Goal: Information Seeking & Learning: Learn about a topic

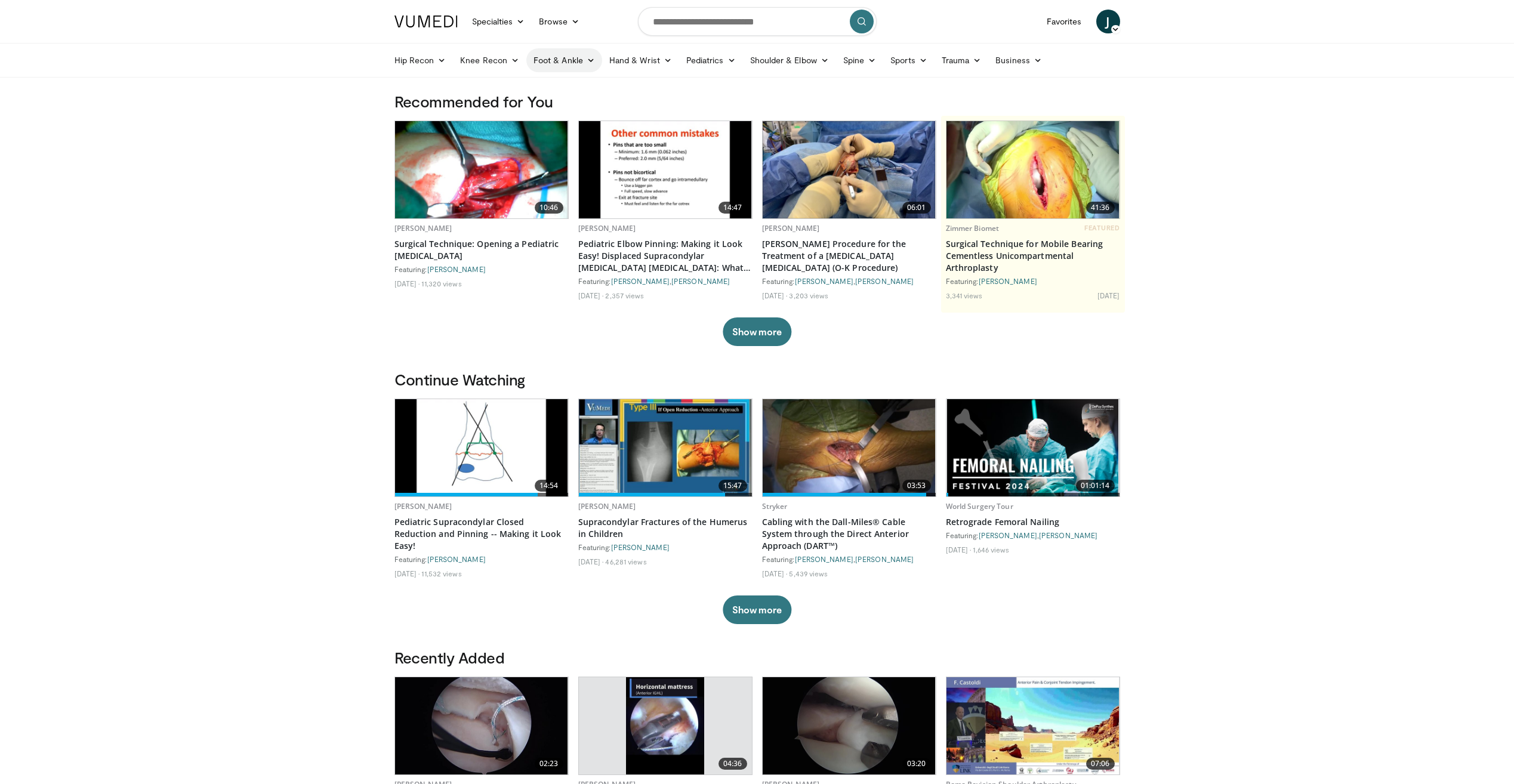
click at [547, 62] on link "Foot & Ankle" at bounding box center [564, 59] width 76 height 24
click at [674, 14] on input "Search topics, interventions" at bounding box center [757, 21] width 238 height 28
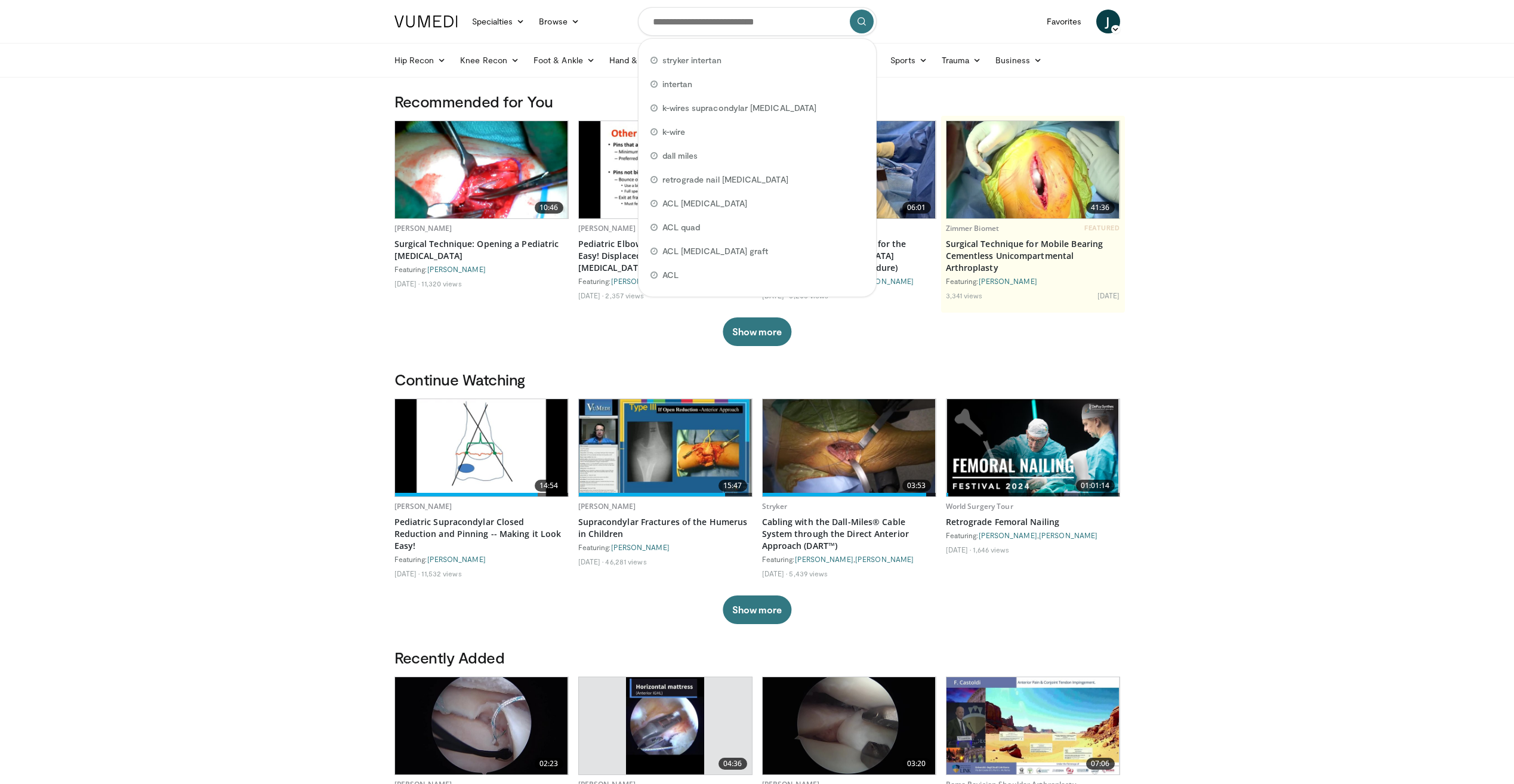
click at [303, 119] on body "Specialties Adult & Family Medicine Allergy, Asthma, Immunology Anesthesiology …" at bounding box center [757, 717] width 1514 height 1435
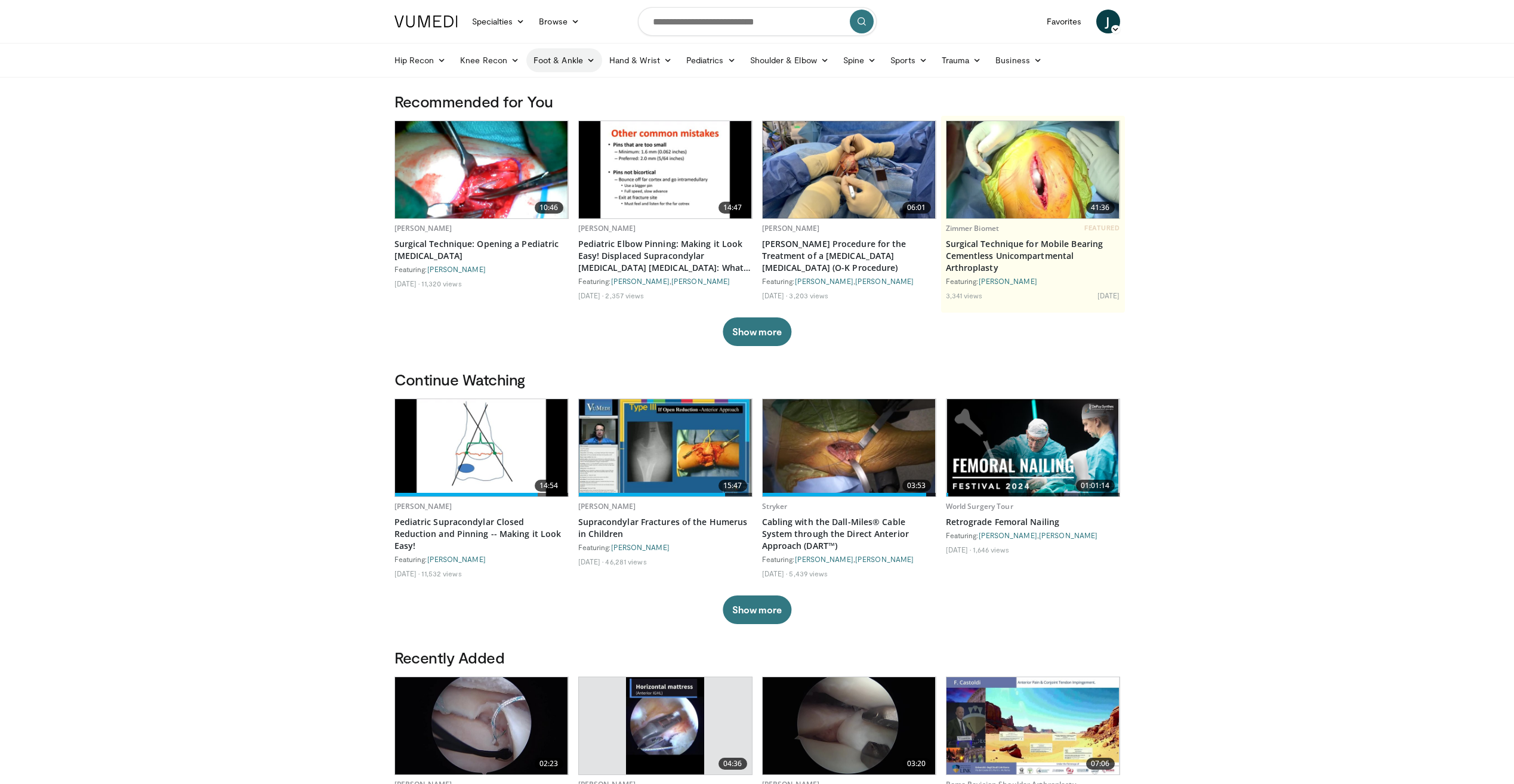
click at [564, 54] on link "Foot & Ankle" at bounding box center [564, 59] width 76 height 24
click at [587, 146] on link "Ankle" at bounding box center [598, 145] width 142 height 19
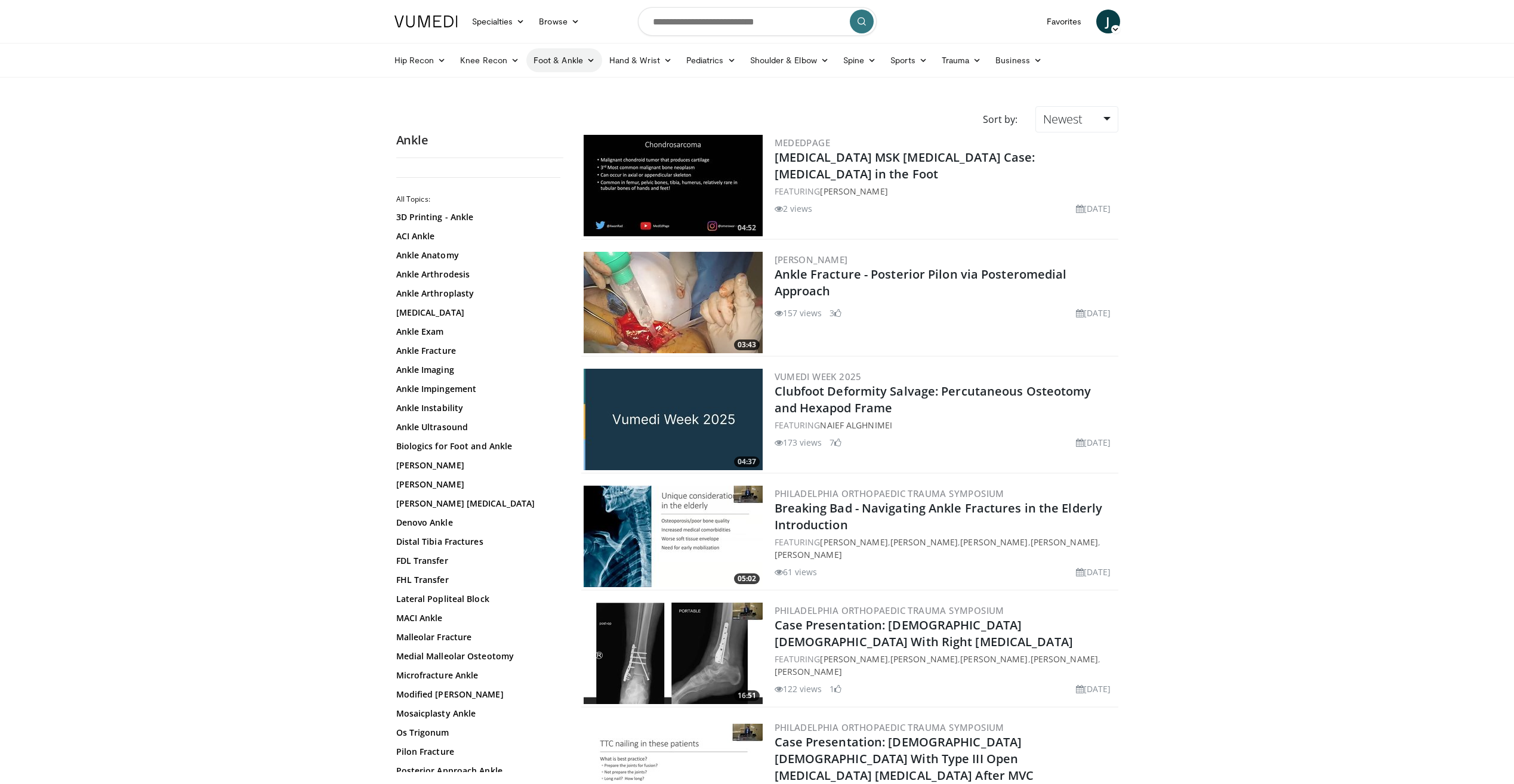
click at [555, 66] on link "Foot & Ankle" at bounding box center [564, 59] width 76 height 24
click at [603, 94] on link "Forefoot" at bounding box center [598, 88] width 142 height 19
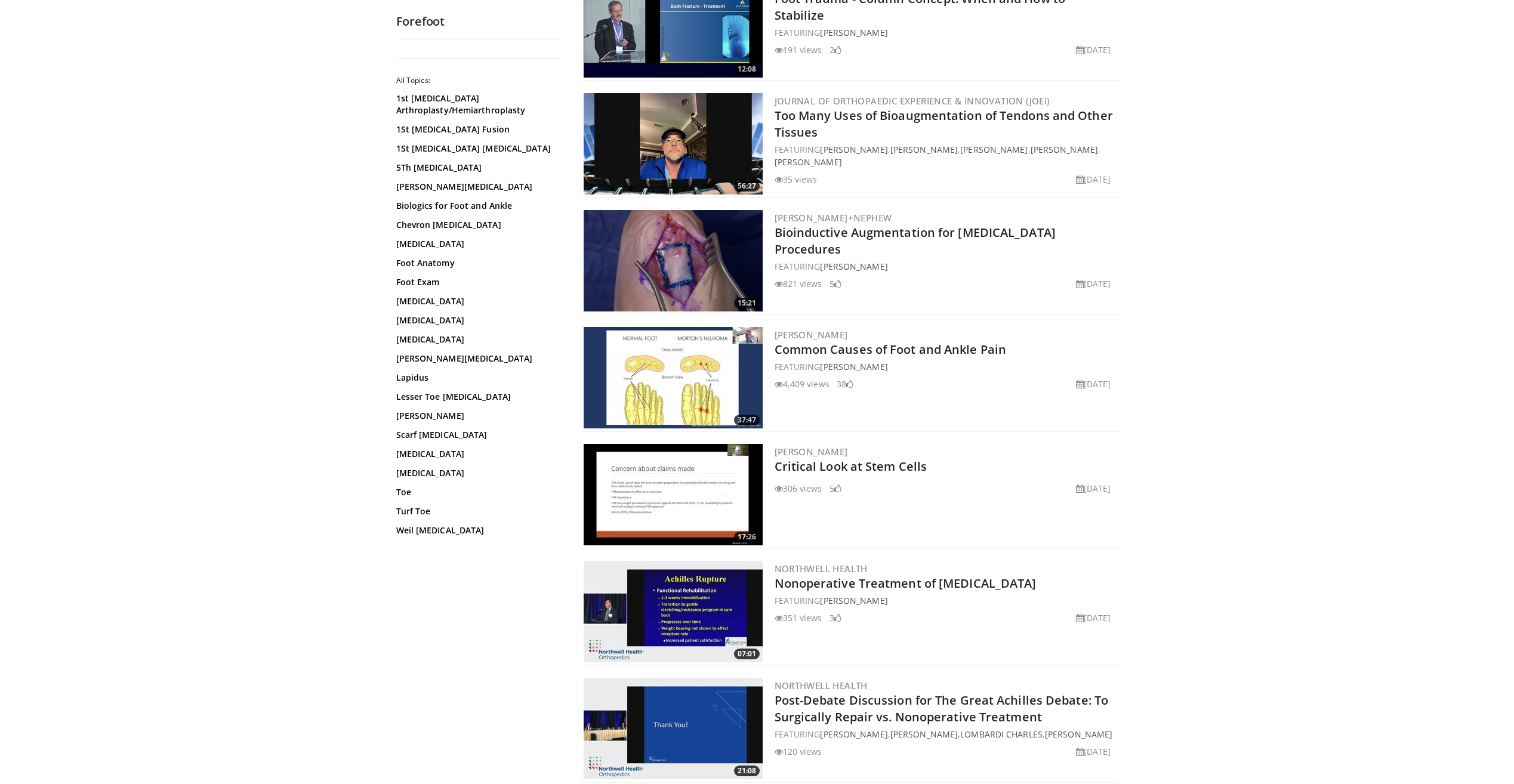
scroll to position [238, 0]
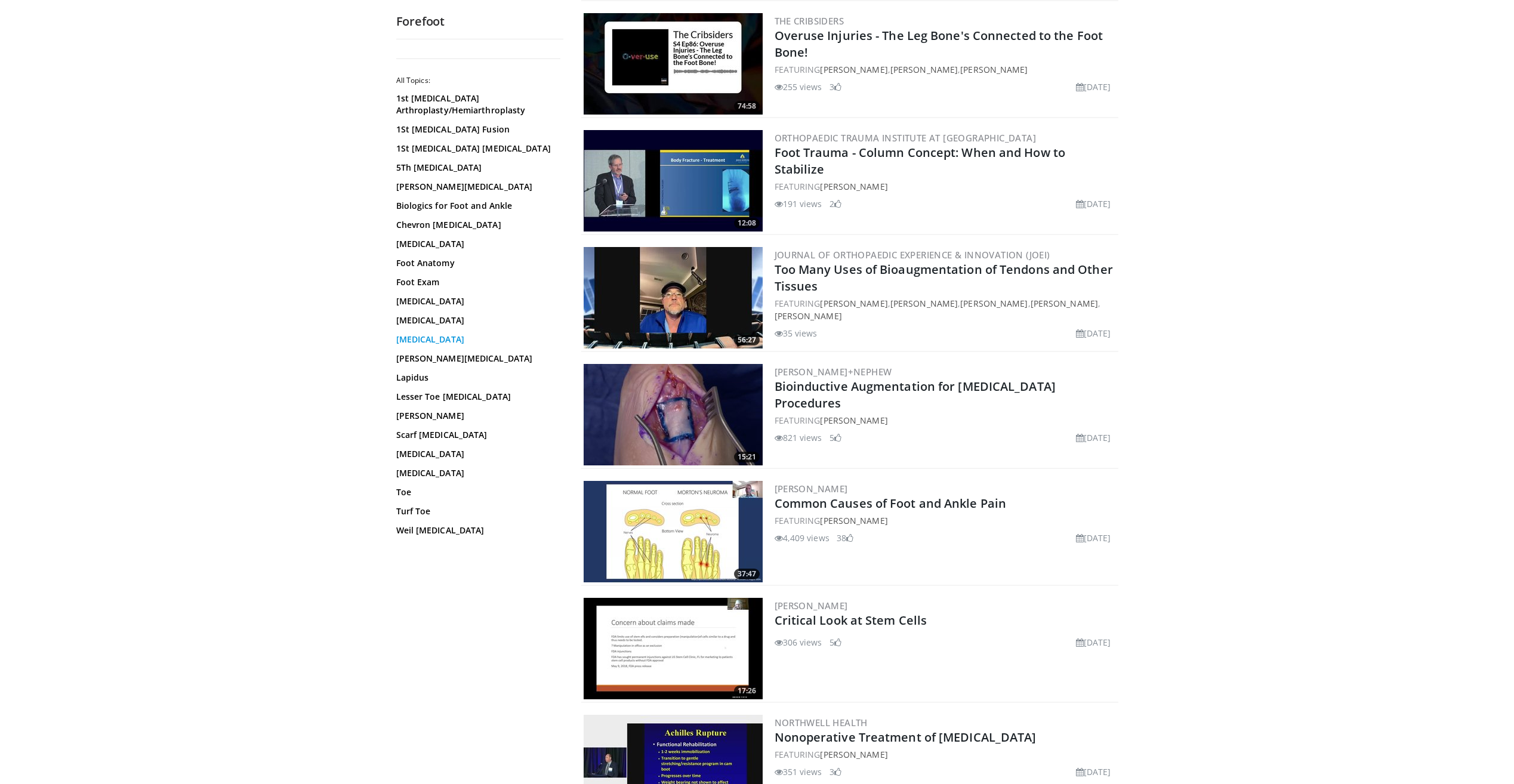
click at [440, 339] on link "Hammer Toe" at bounding box center [477, 339] width 161 height 12
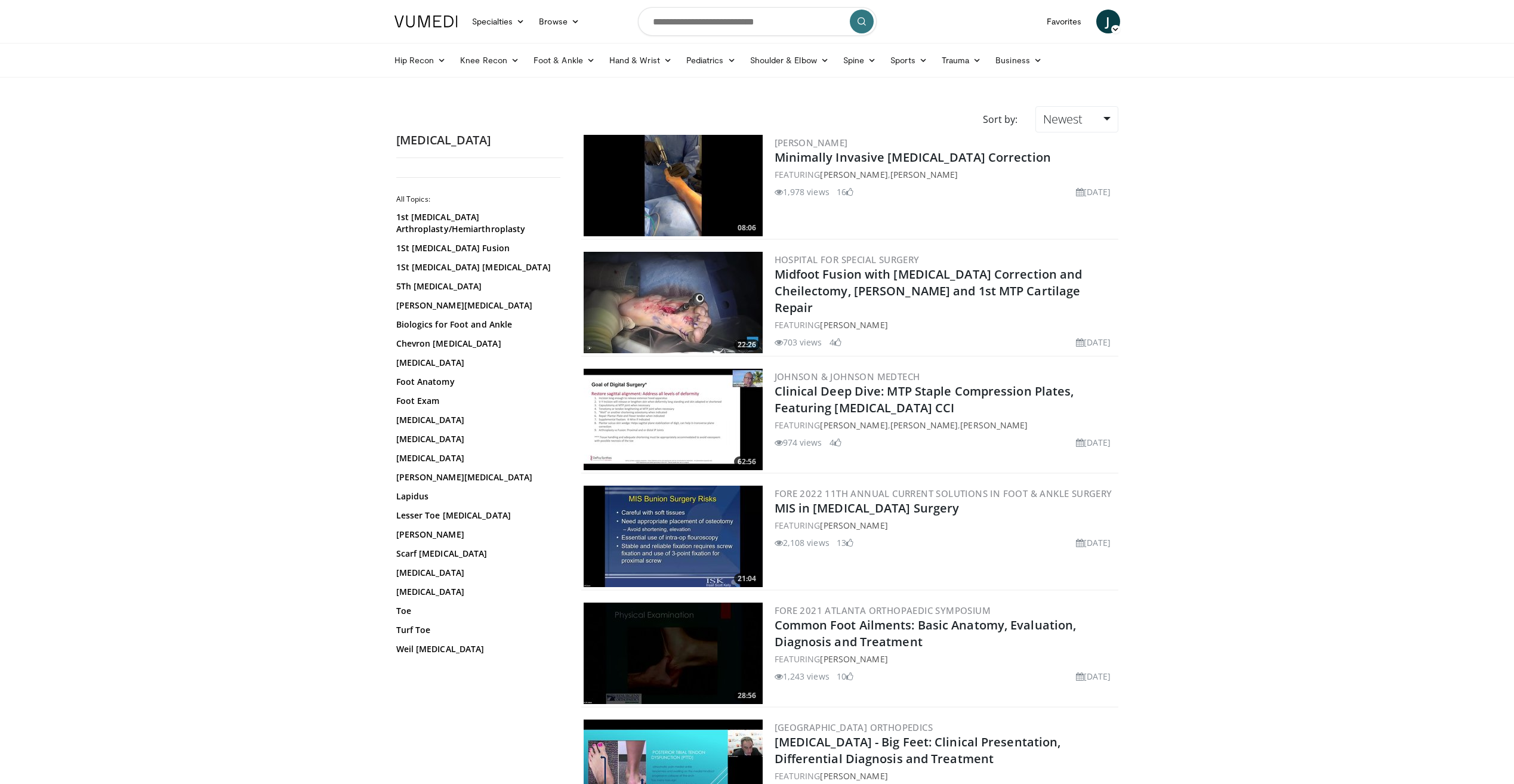
click at [705, 173] on img at bounding box center [674, 185] width 179 height 102
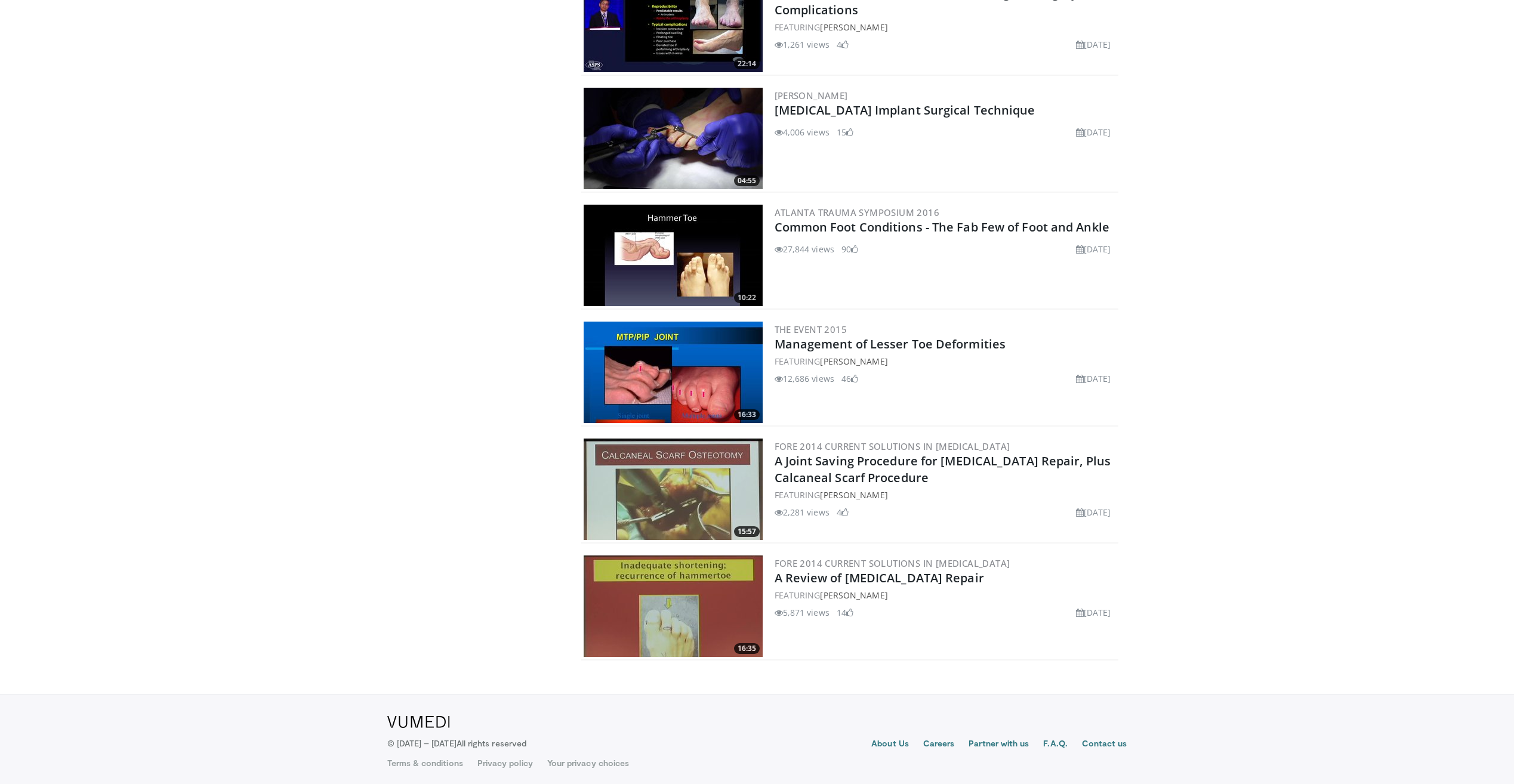
scroll to position [1221, 0]
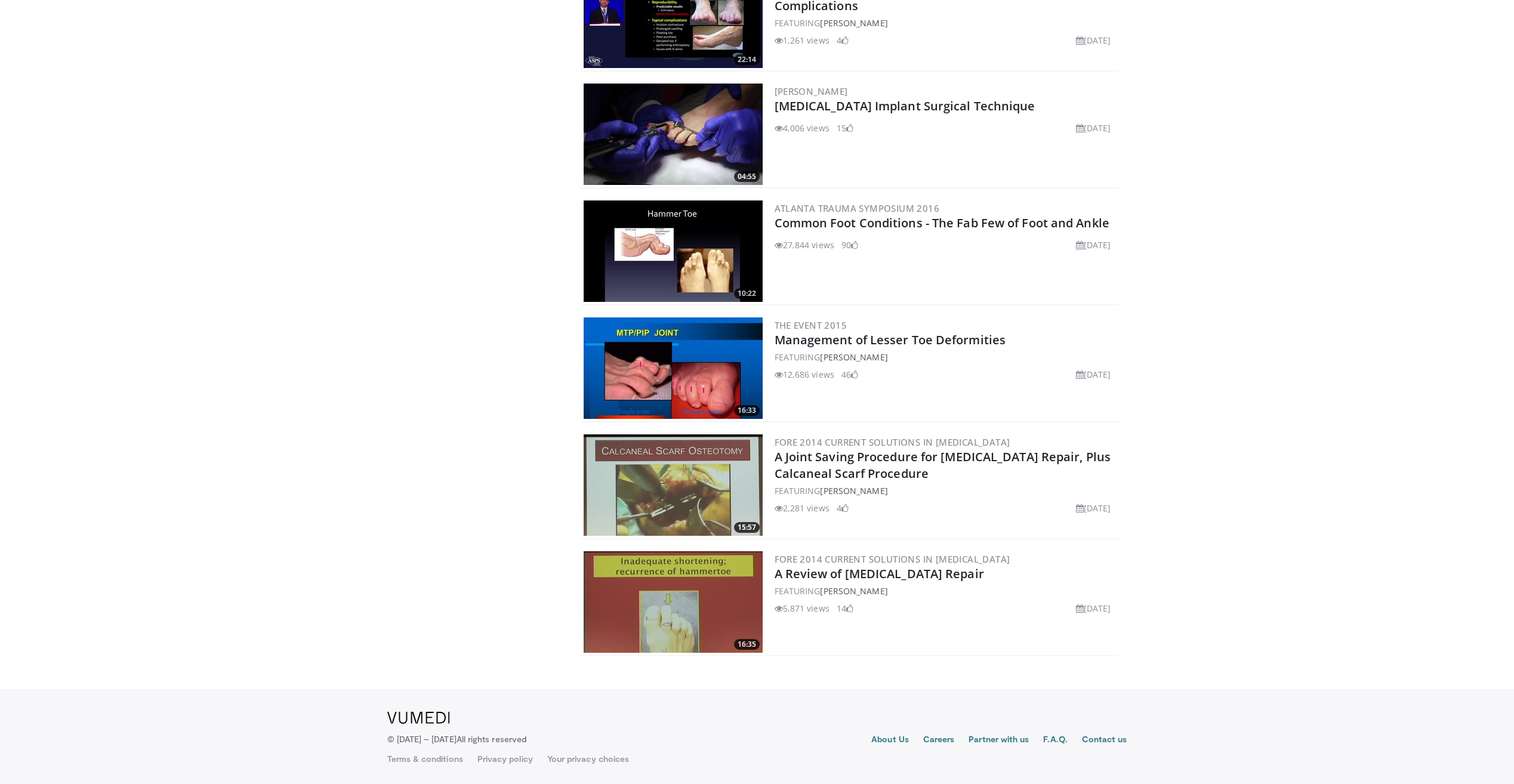
click at [680, 361] on img at bounding box center [674, 368] width 179 height 102
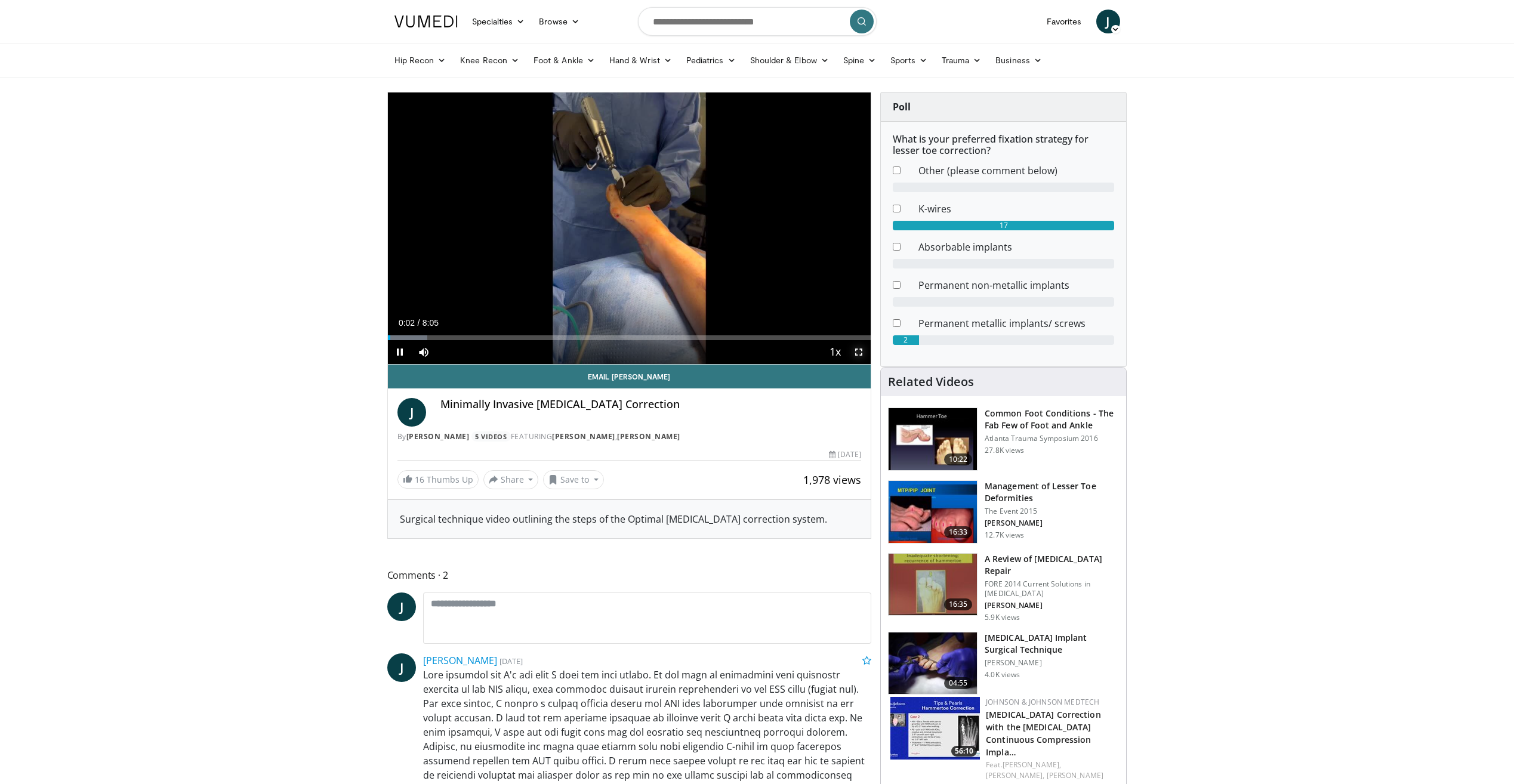
click at [859, 347] on span "Video Player" at bounding box center [858, 351] width 24 height 24
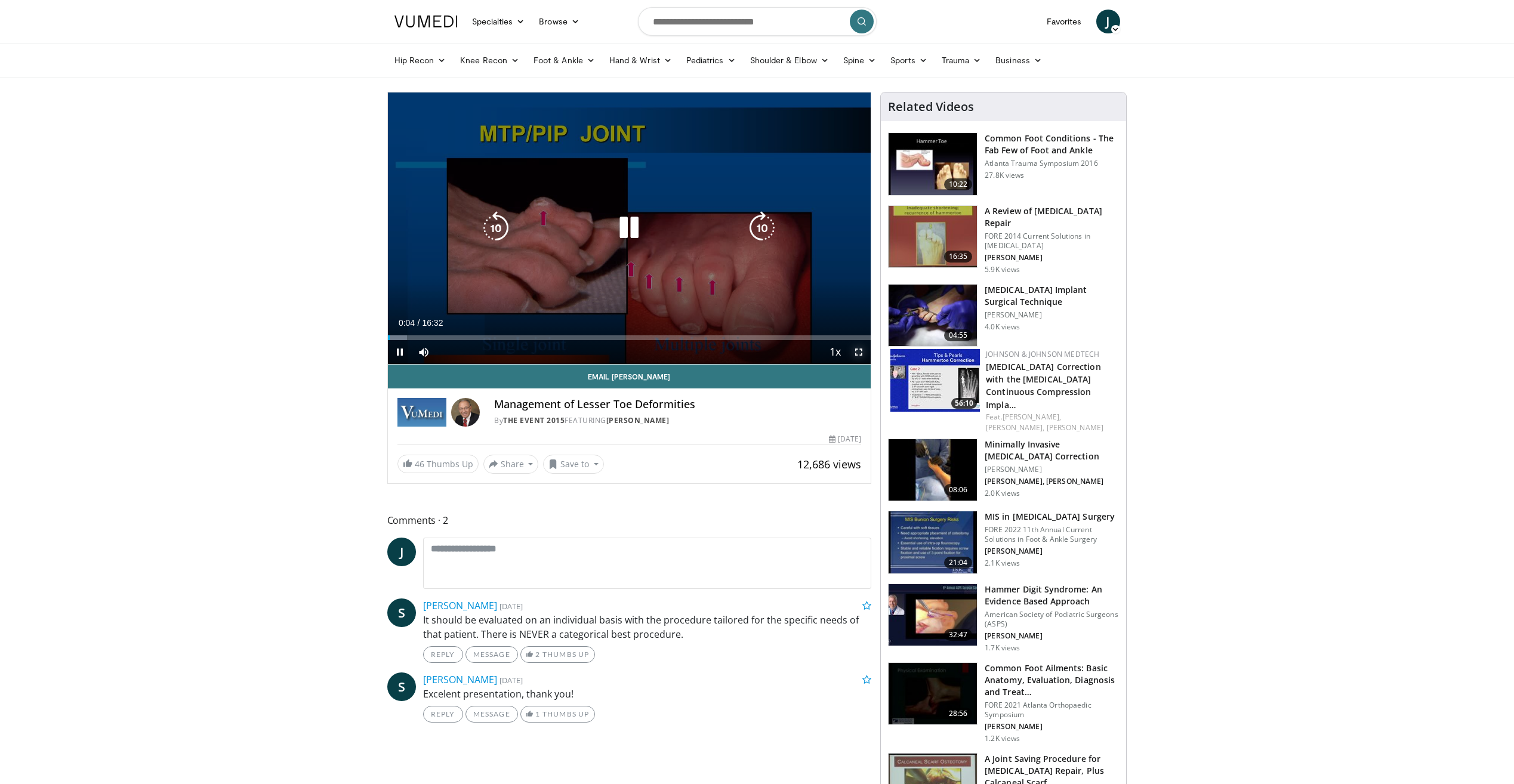
drag, startPoint x: 861, startPoint y: 354, endPoint x: 863, endPoint y: 398, distance: 44.0
click at [861, 354] on span "Video Player" at bounding box center [858, 351] width 24 height 24
